Goal: Navigation & Orientation: Find specific page/section

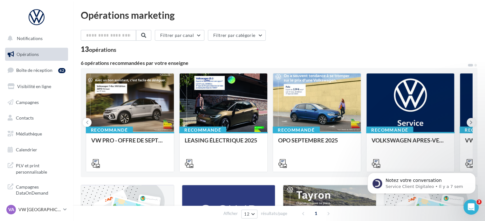
click at [468, 122] on button at bounding box center [470, 122] width 9 height 9
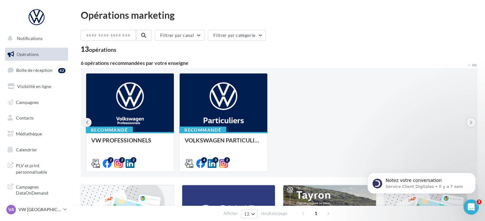
click at [89, 122] on button at bounding box center [87, 122] width 9 height 9
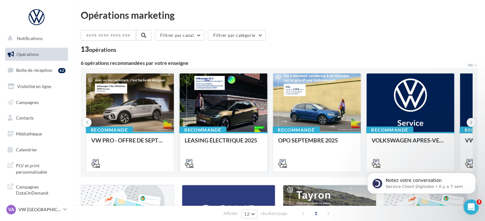
scroll to position [95, 0]
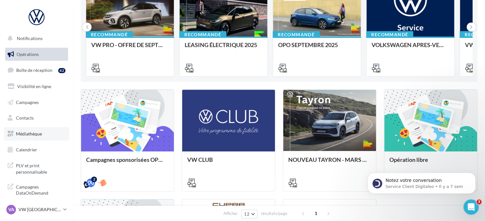
click at [29, 138] on link "Médiathèque" at bounding box center [36, 133] width 65 height 13
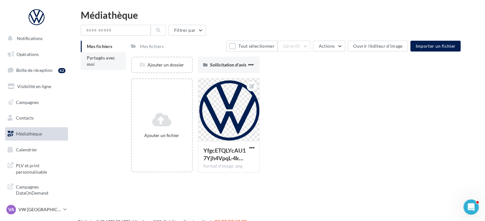
click at [117, 63] on li "Partagés avec moi" at bounding box center [103, 61] width 45 height 18
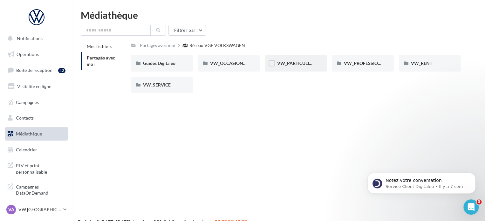
click at [285, 69] on div "VW_PARTICULIERS" at bounding box center [296, 63] width 62 height 17
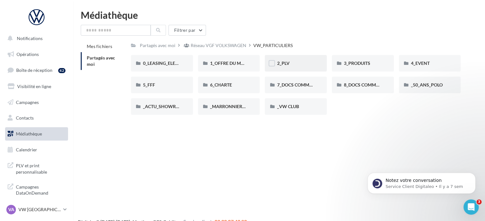
click at [300, 68] on div "2_PLV" at bounding box center [296, 63] width 62 height 17
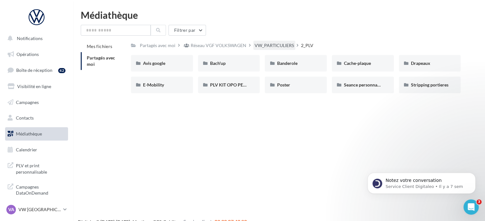
click at [268, 44] on div "VW_PARTICULIERS" at bounding box center [273, 45] width 39 height 6
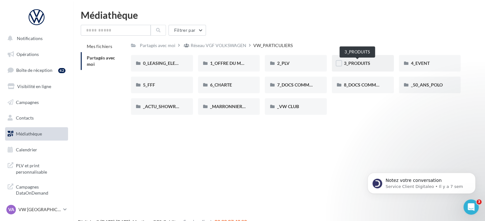
click at [365, 64] on span "3_PRODUITS" at bounding box center [357, 62] width 26 height 5
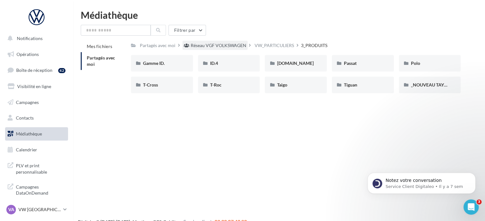
click at [196, 44] on div "Réseau VGF VOLKSWAGEN" at bounding box center [219, 45] width 56 height 6
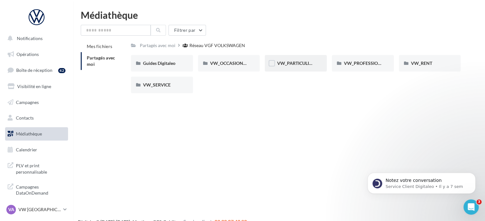
click at [300, 67] on div "VW_PARTICULIERS" at bounding box center [296, 63] width 62 height 17
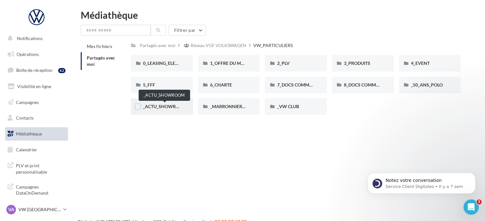
click at [151, 106] on span "_ACTU_SHOWROOM" at bounding box center [165, 106] width 44 height 5
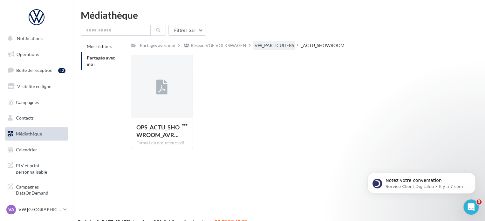
click at [273, 47] on div "VW_PARTICULIERS" at bounding box center [273, 45] width 39 height 6
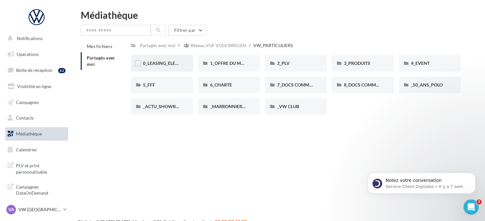
click at [168, 66] on div "0_LEASING_ELECTRIQUE" at bounding box center [162, 63] width 38 height 6
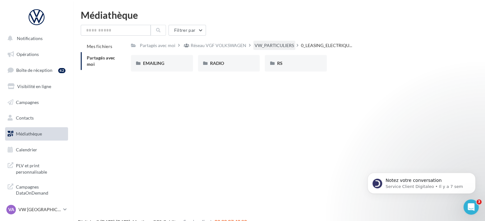
click at [275, 49] on div "VW_PARTICULIERS" at bounding box center [273, 45] width 39 height 6
